Goal: Download file/media

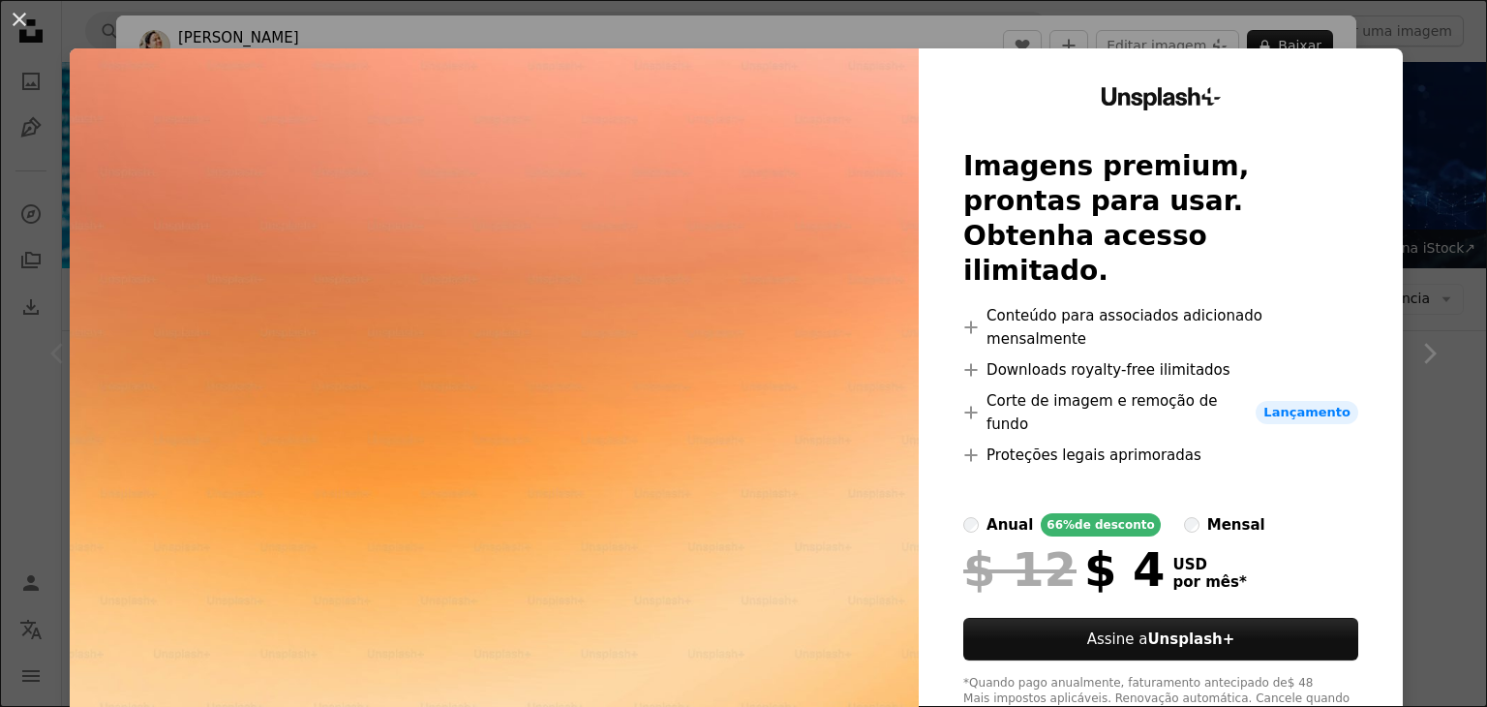
scroll to position [258, 0]
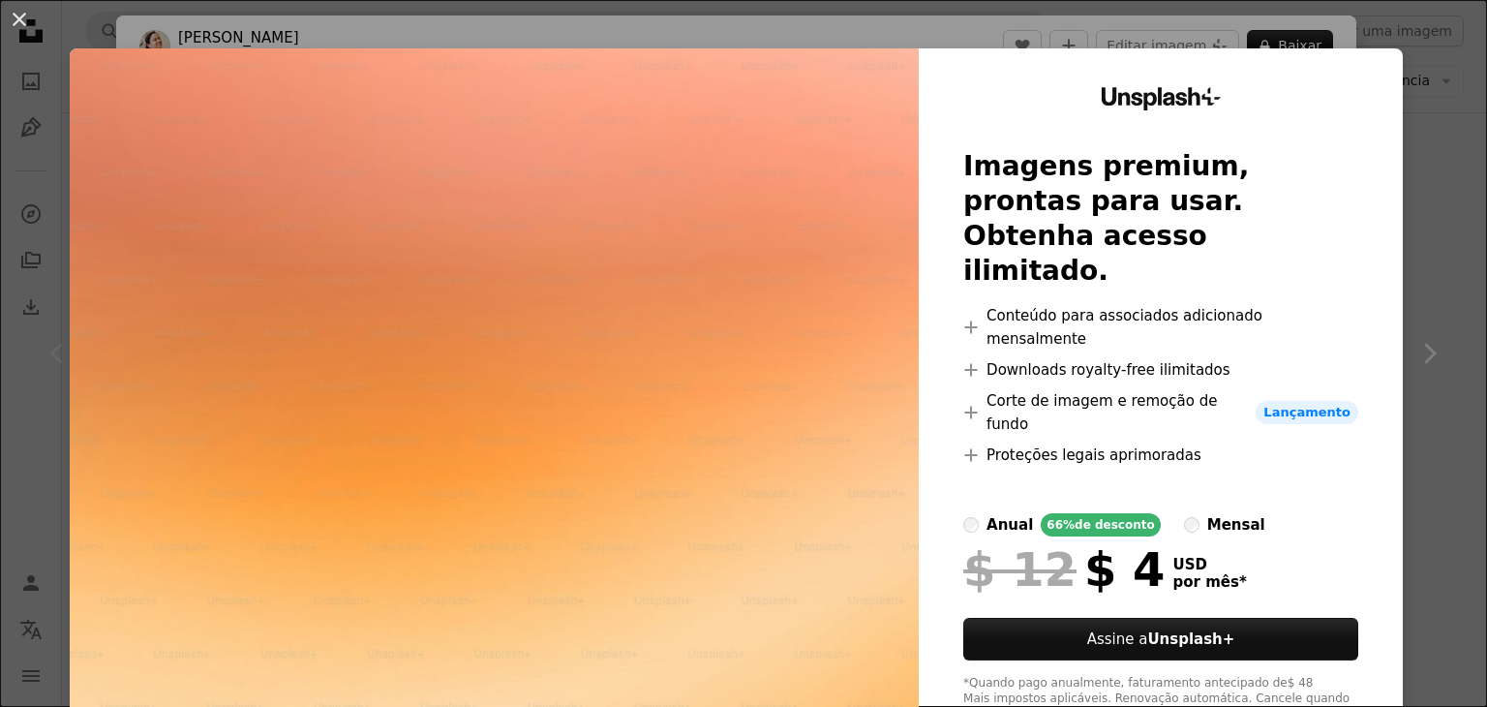
click at [1439, 164] on div "An X shape Unsplash+ Imagens premium, prontas para usar. Obtenha acesso ilimita…" at bounding box center [743, 353] width 1487 height 707
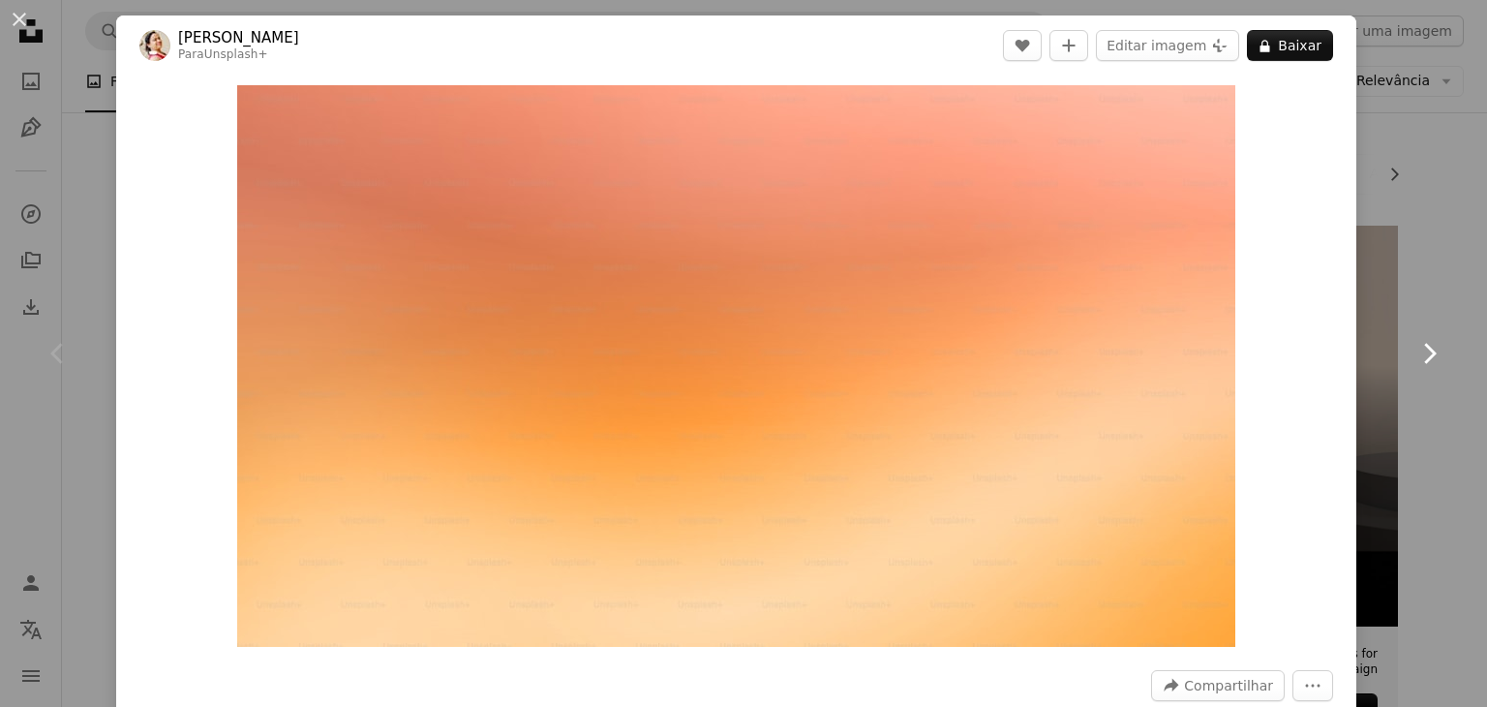
click at [1416, 347] on icon "Chevron right" at bounding box center [1428, 353] width 31 height 31
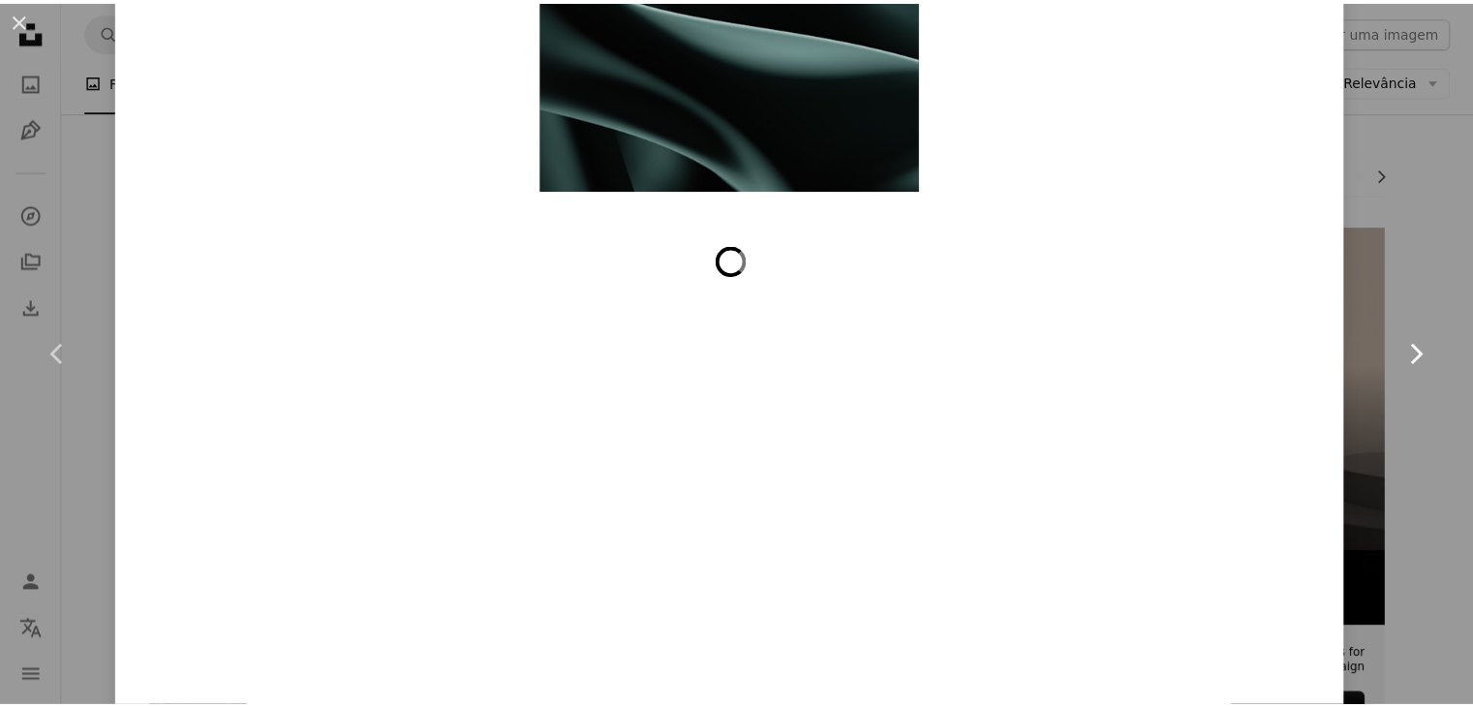
scroll to position [5253, 0]
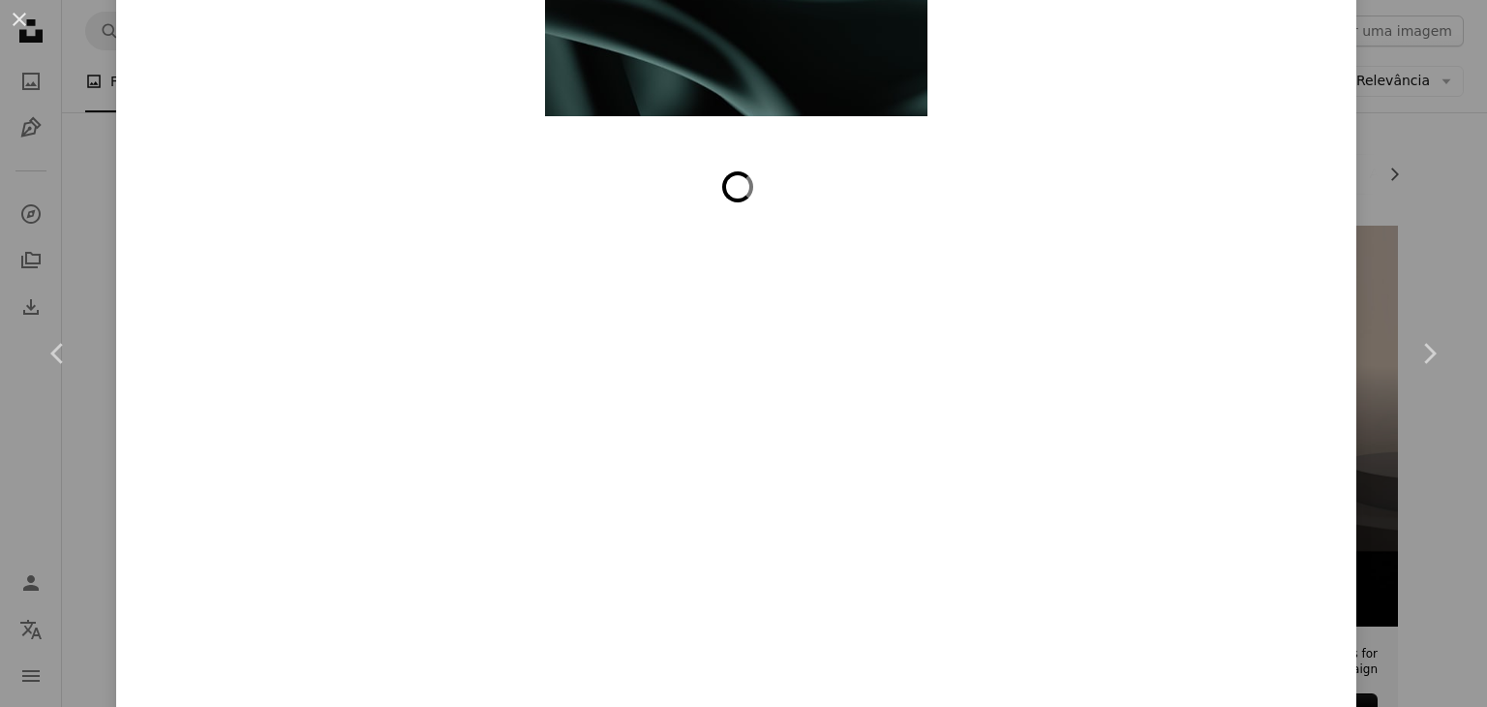
click at [1301, 562] on div at bounding box center [736, 562] width 1194 height 798
click at [1418, 229] on div "An X shape Chevron left Chevron right Faded_Gallery Disponível para contratação…" at bounding box center [743, 353] width 1487 height 707
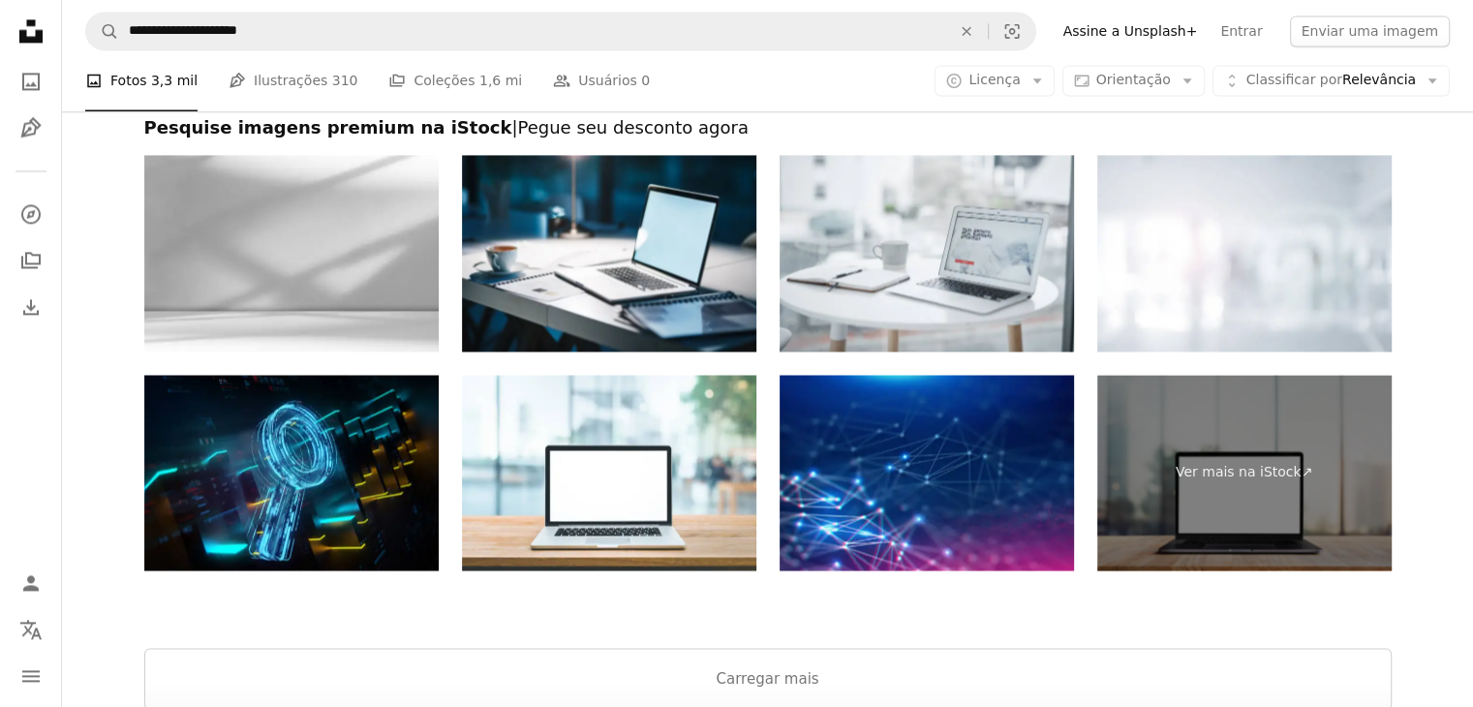
scroll to position [2882, 0]
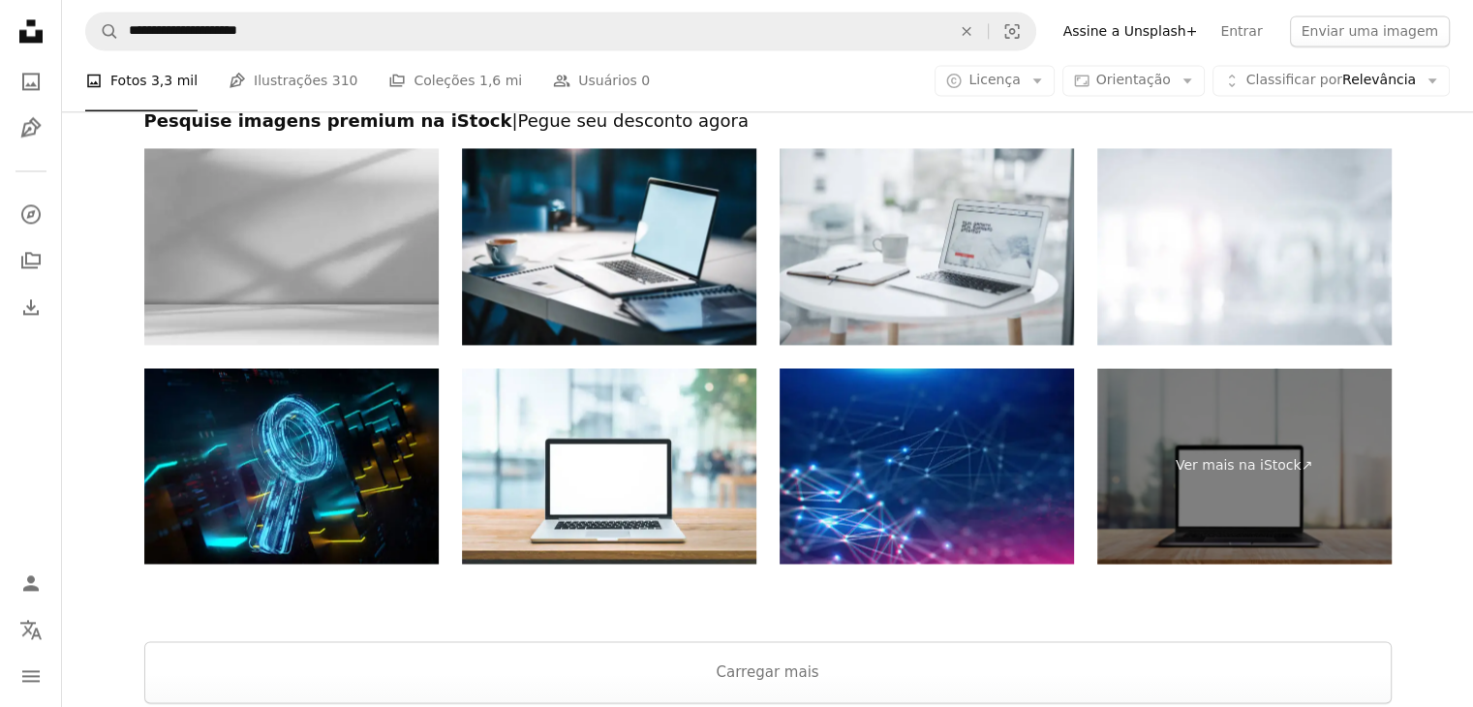
click at [302, 236] on img at bounding box center [291, 246] width 294 height 197
